Goal: Task Accomplishment & Management: Complete application form

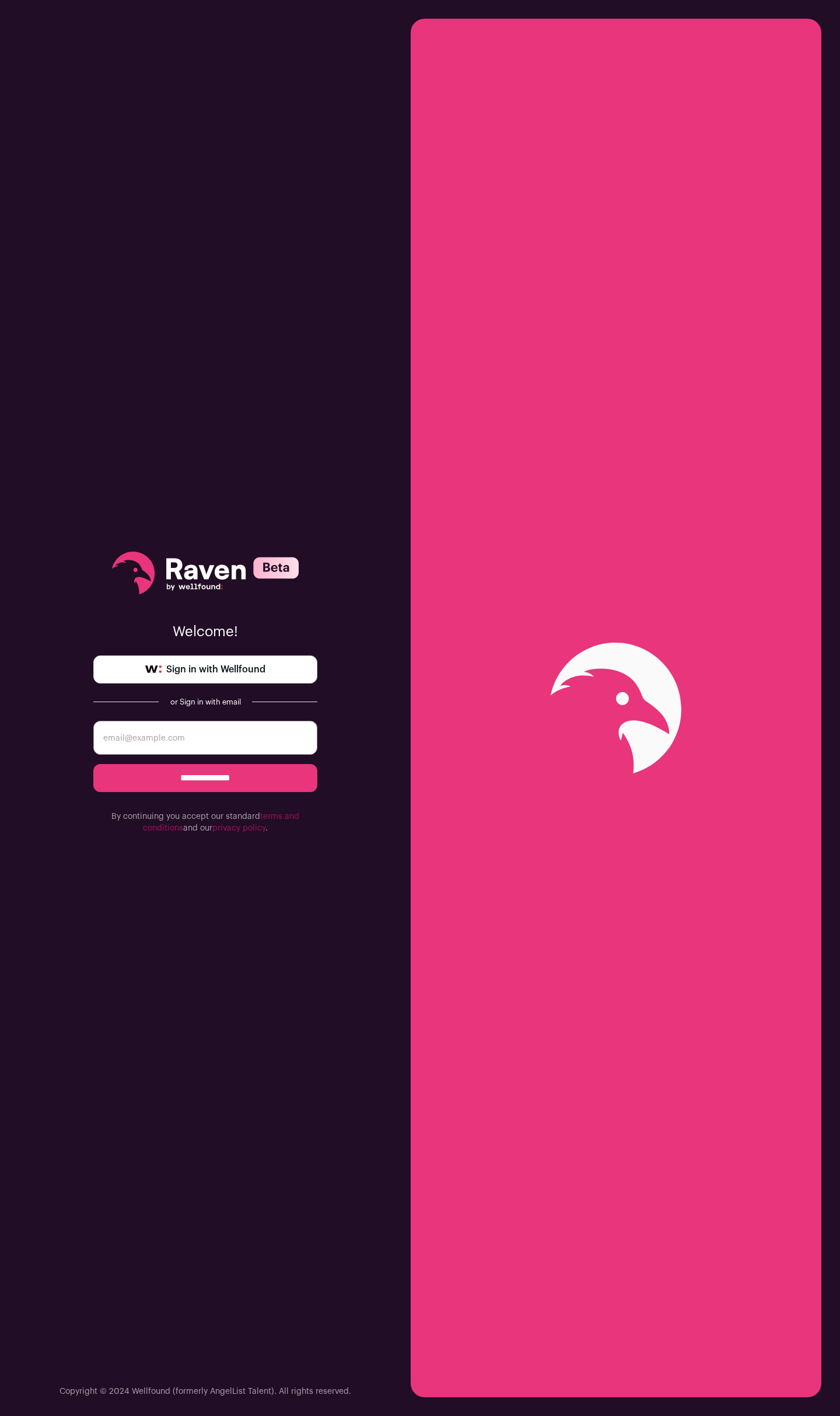
click at [225, 675] on span "Sign in with Wellfound" at bounding box center [216, 669] width 99 height 14
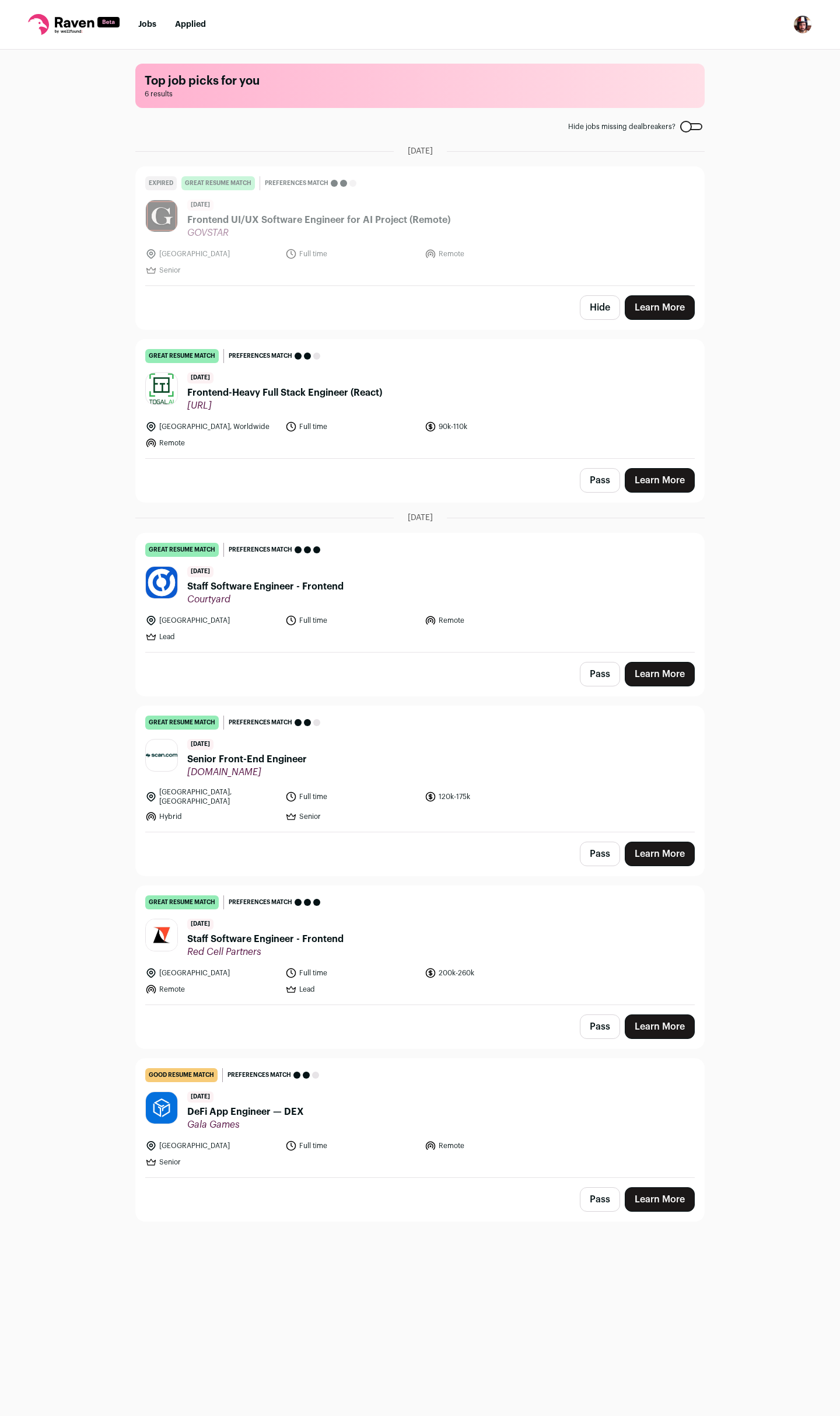
click at [149, 28] on link "Jobs" at bounding box center [147, 24] width 18 height 8
click at [148, 22] on link "Jobs" at bounding box center [147, 24] width 18 height 8
click at [147, 24] on link "Jobs" at bounding box center [147, 24] width 18 height 8
click at [686, 127] on div at bounding box center [692, 126] width 22 height 7
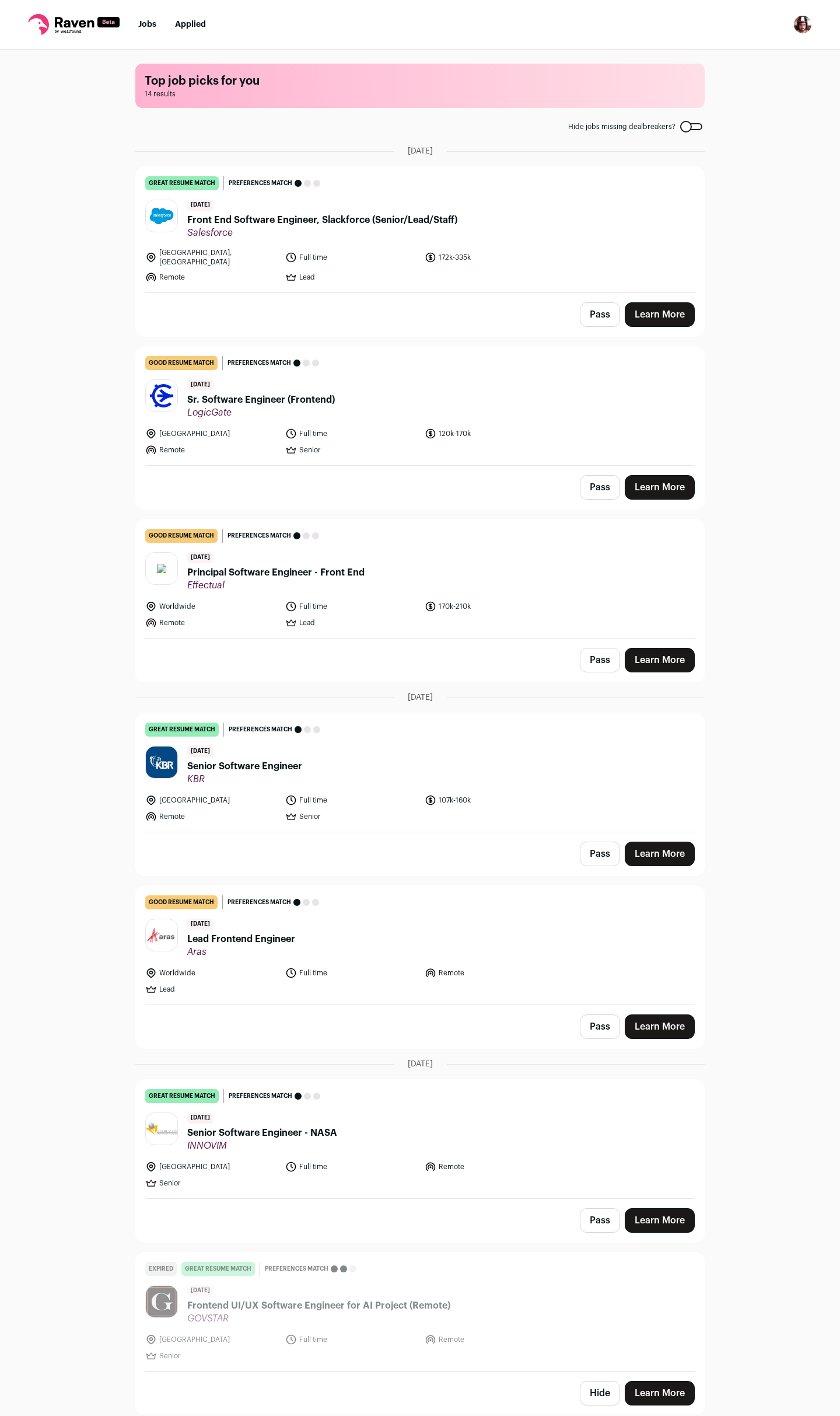
click at [253, 932] on span "Lead Frontend Engineer" at bounding box center [241, 939] width 108 height 14
click at [252, 566] on span "Principal Software Engineer - Front End" at bounding box center [275, 572] width 177 height 14
click at [247, 394] on span "Sr. Software Engineer (Frontend)" at bounding box center [261, 400] width 148 height 14
click at [196, 17] on nav "Jobs Applied Settings Notifications Preferences Resume FAQs Logout" at bounding box center [420, 25] width 840 height 50
click at [194, 21] on link "Applied" at bounding box center [191, 24] width 31 height 8
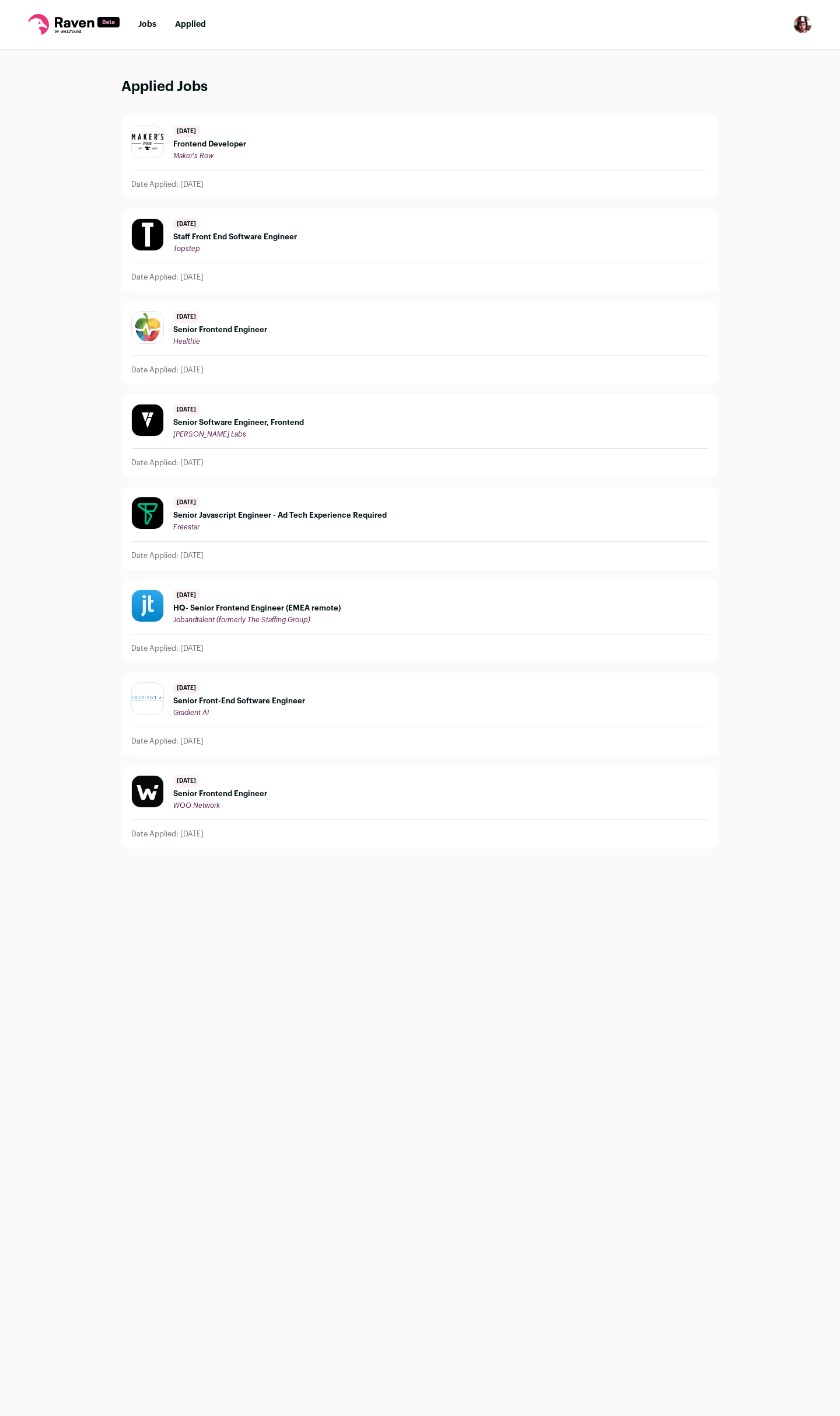
click at [201, 144] on span "Frontend Developer" at bounding box center [209, 144] width 73 height 9
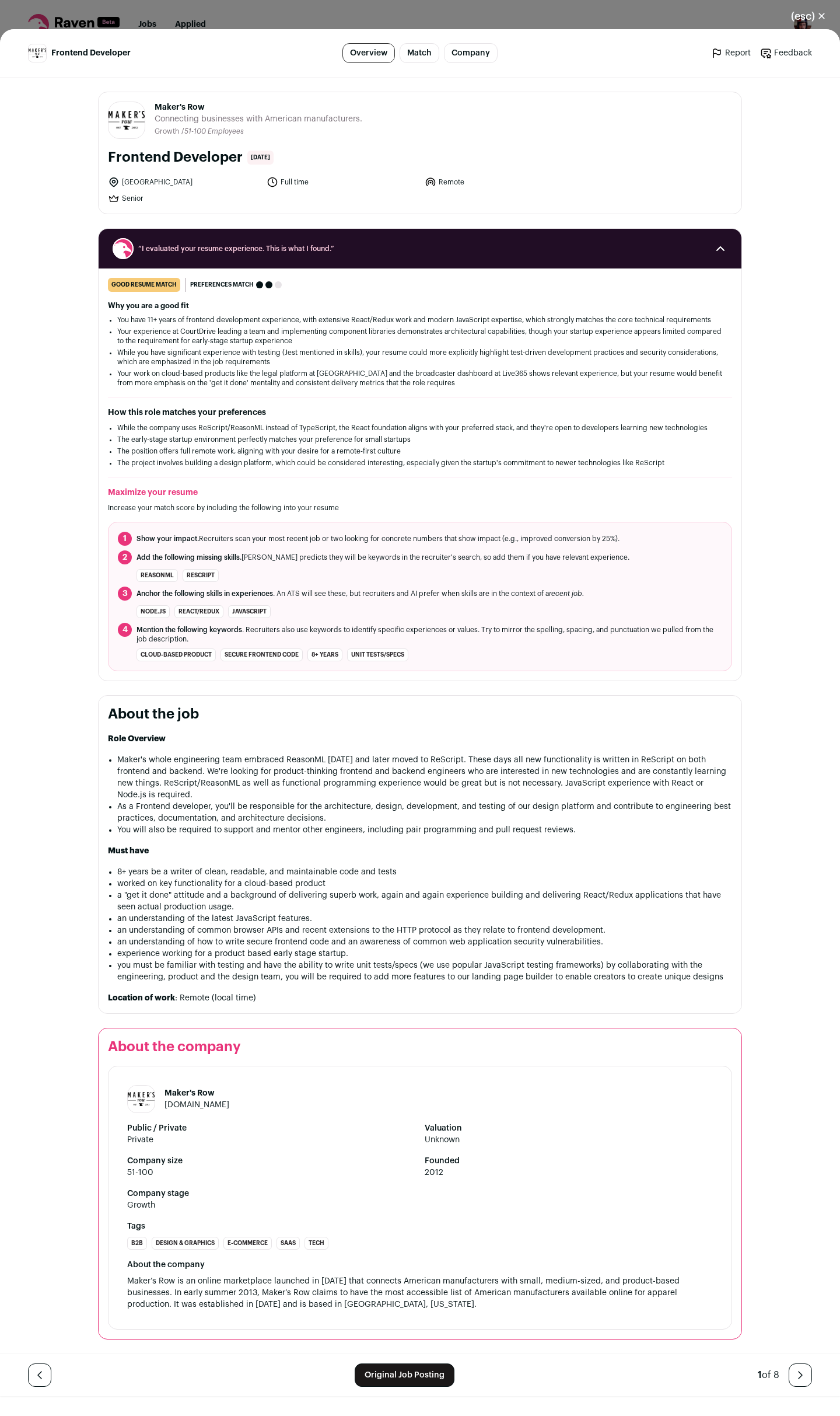
click at [402, 53] on link "Match" at bounding box center [419, 53] width 40 height 20
click at [418, 1380] on link "Original Job Posting" at bounding box center [404, 1375] width 100 height 24
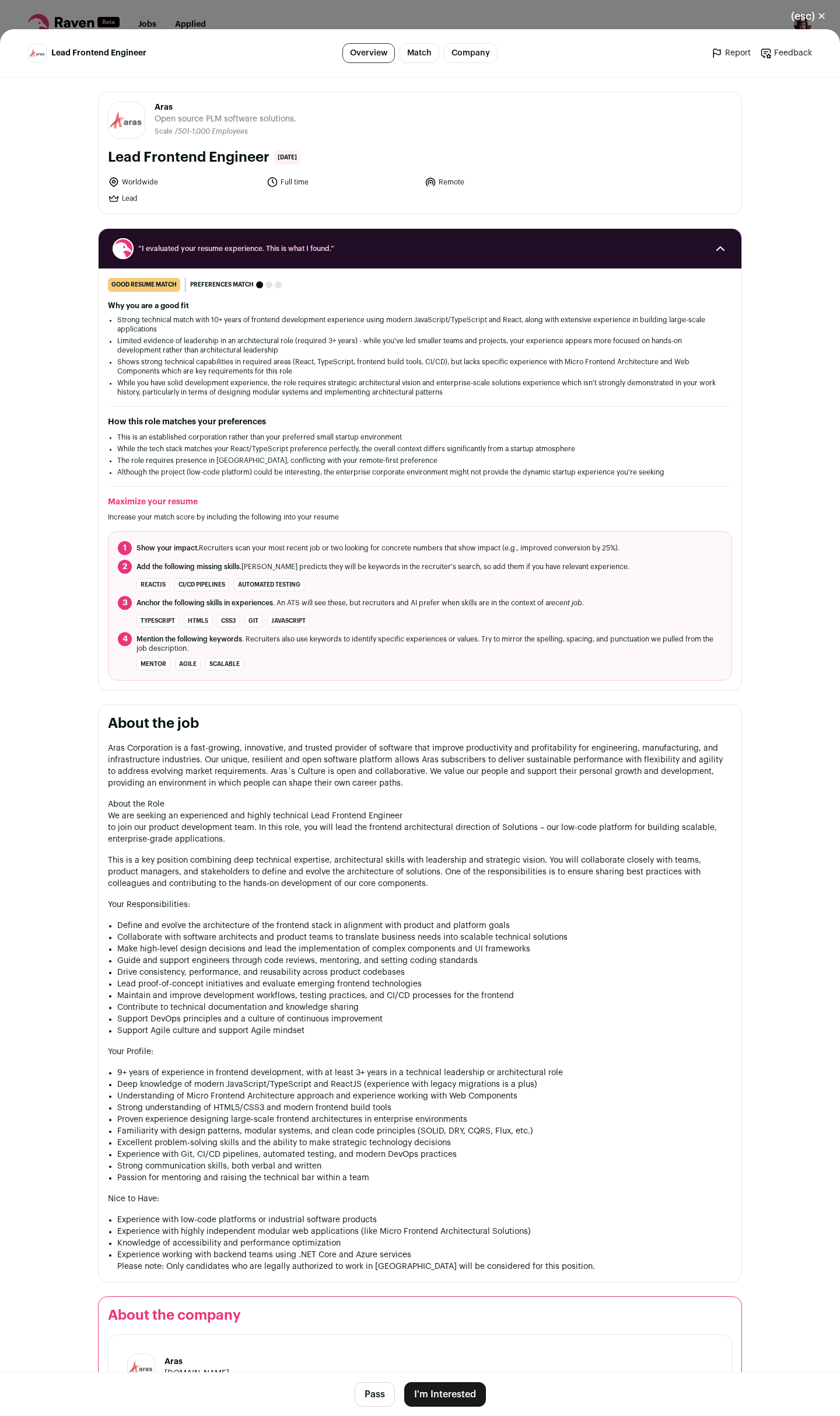
click at [450, 1391] on button "I'm Interested" at bounding box center [445, 1394] width 81 height 24
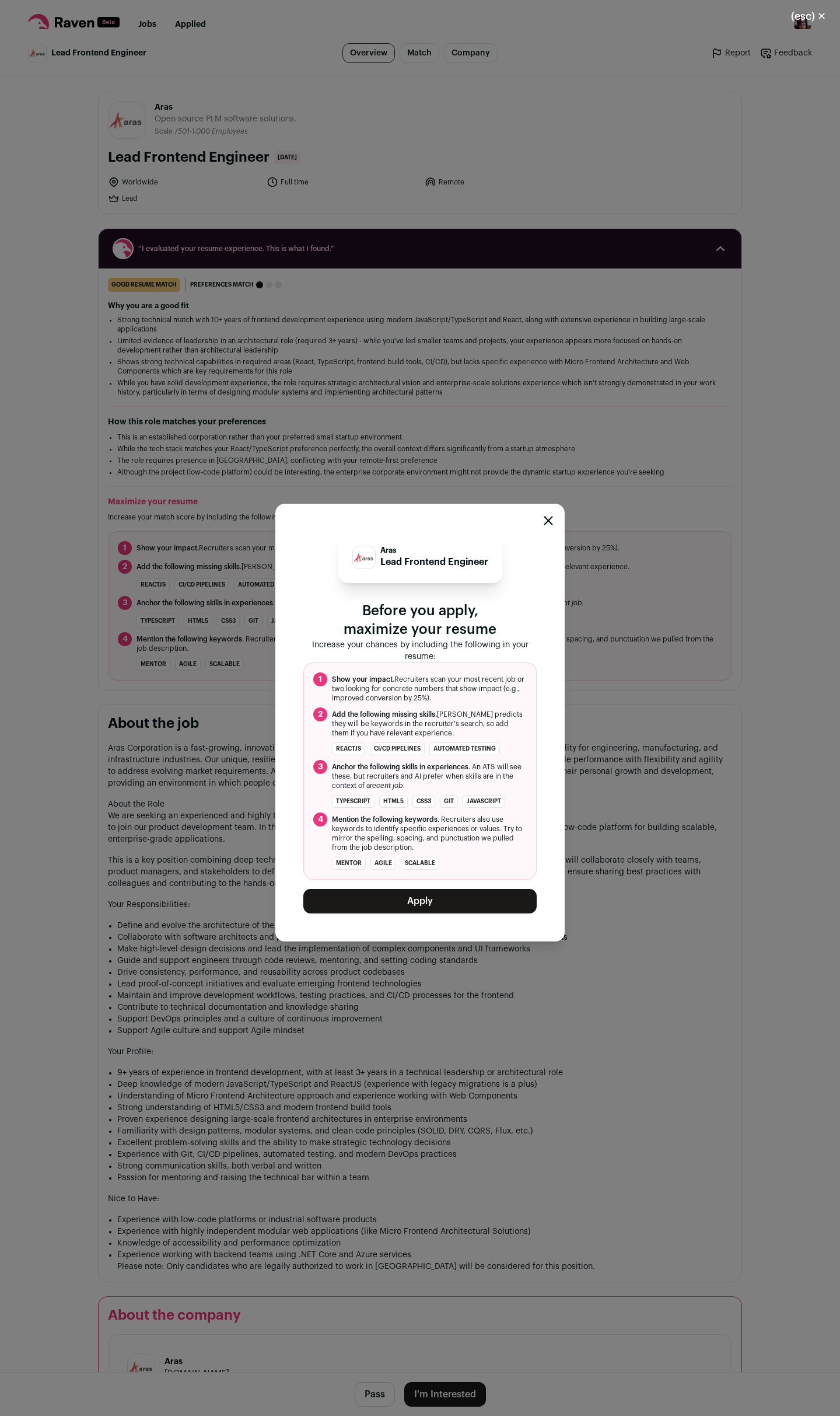
click at [412, 900] on button "Apply" at bounding box center [420, 901] width 234 height 24
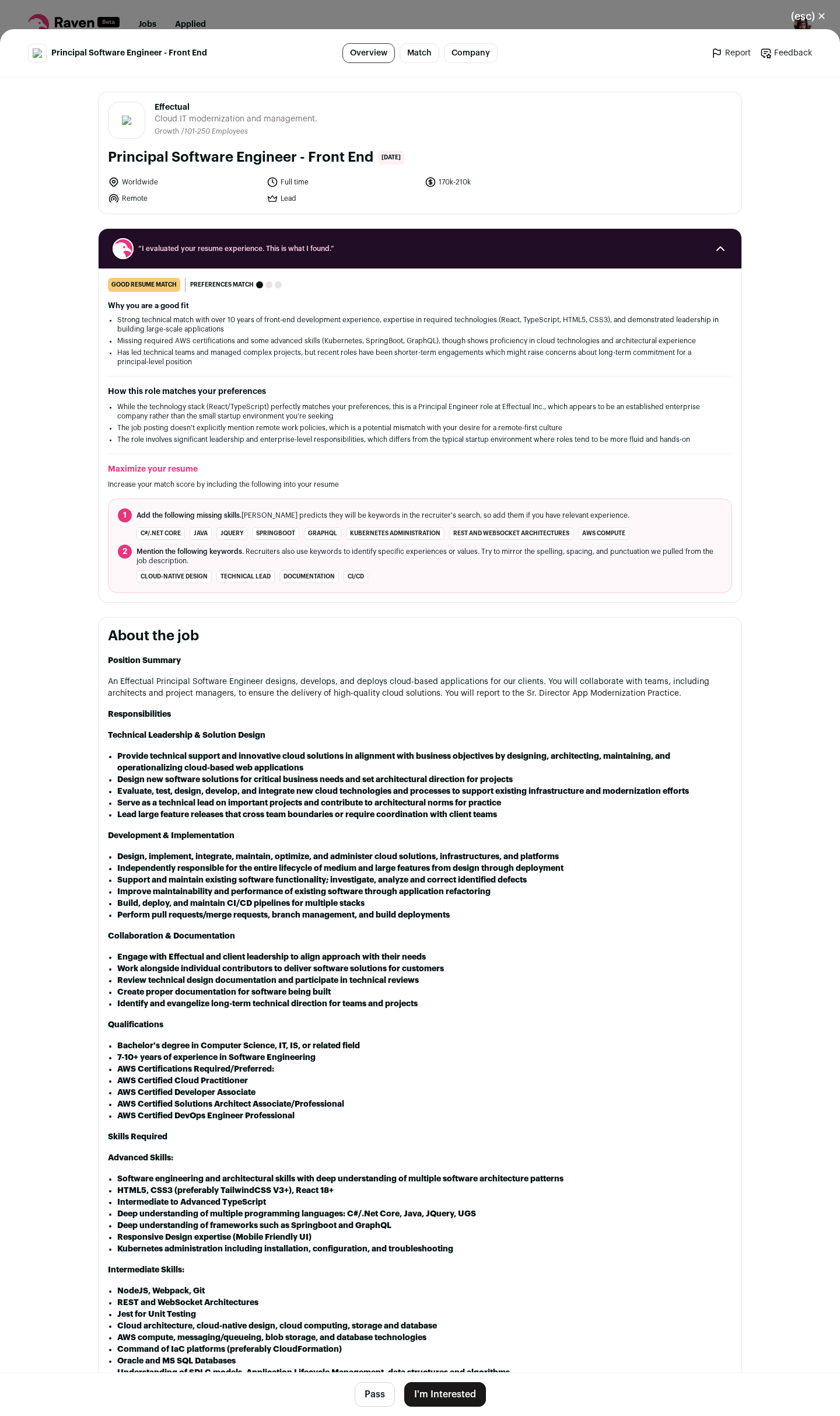
click at [439, 1398] on button "I'm Interested" at bounding box center [445, 1394] width 81 height 24
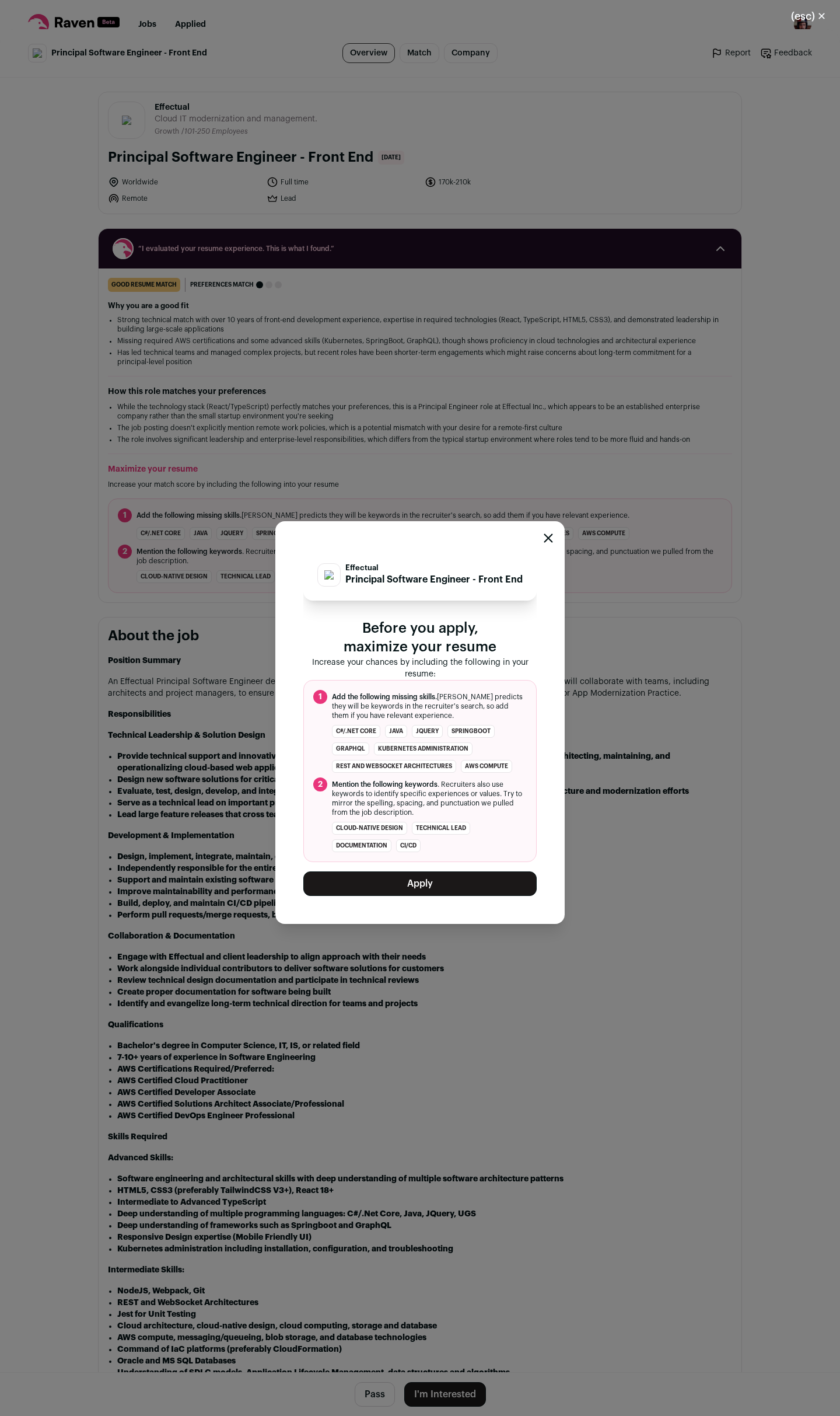
click at [420, 893] on button "Apply" at bounding box center [420, 883] width 234 height 24
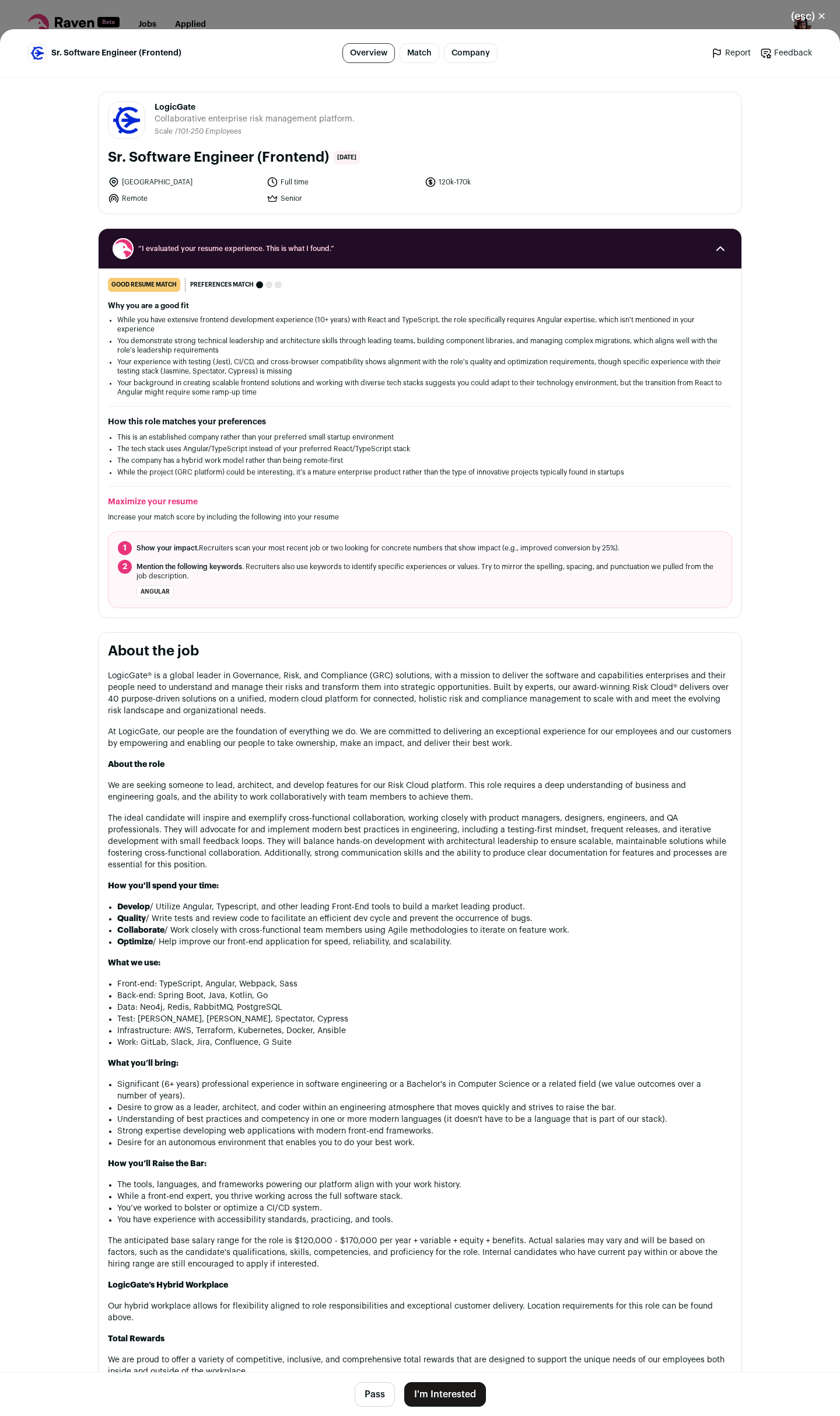
click at [446, 1392] on button "I'm Interested" at bounding box center [445, 1394] width 81 height 24
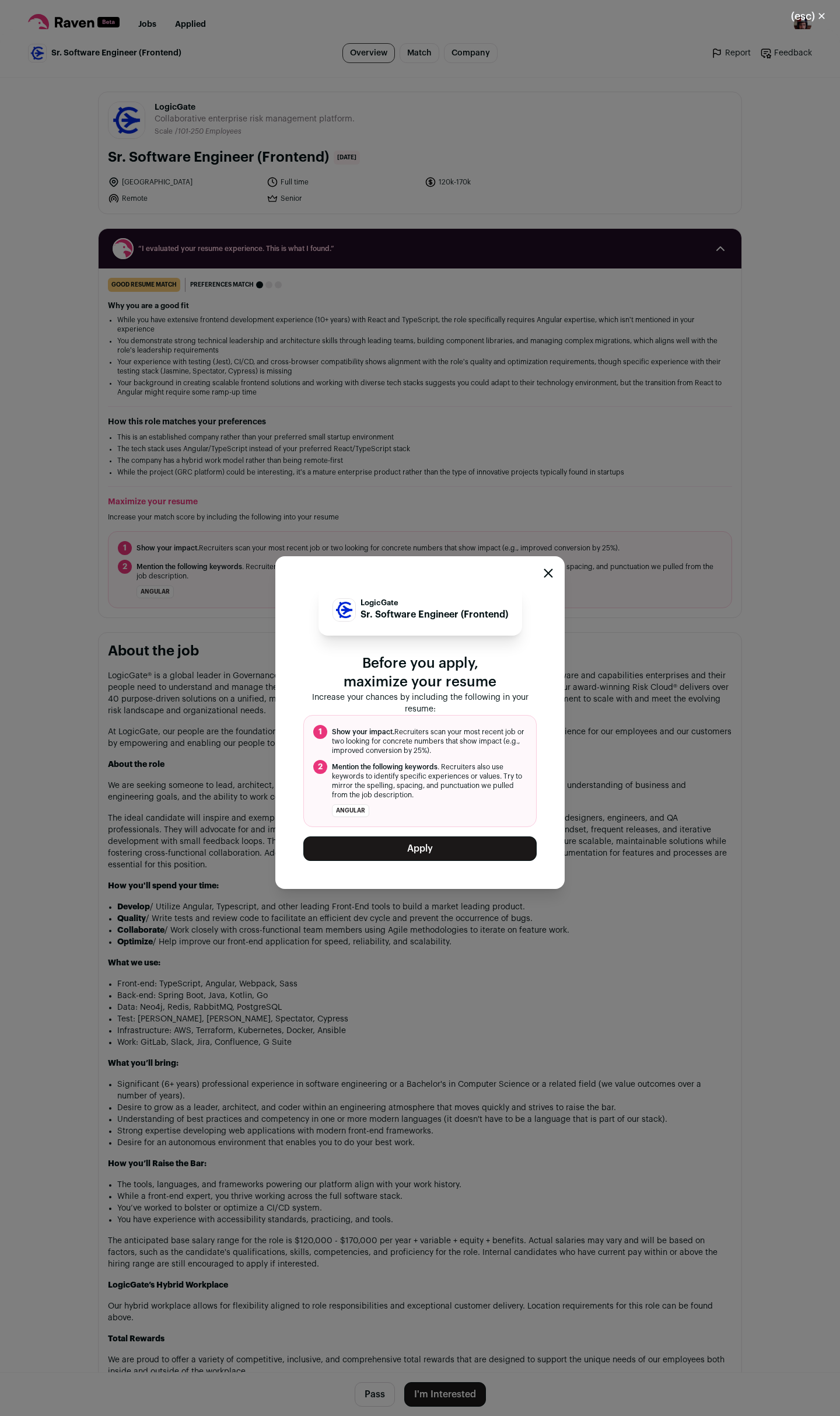
click at [436, 847] on button "Apply" at bounding box center [420, 848] width 234 height 24
